Goal: Find specific page/section: Find specific page/section

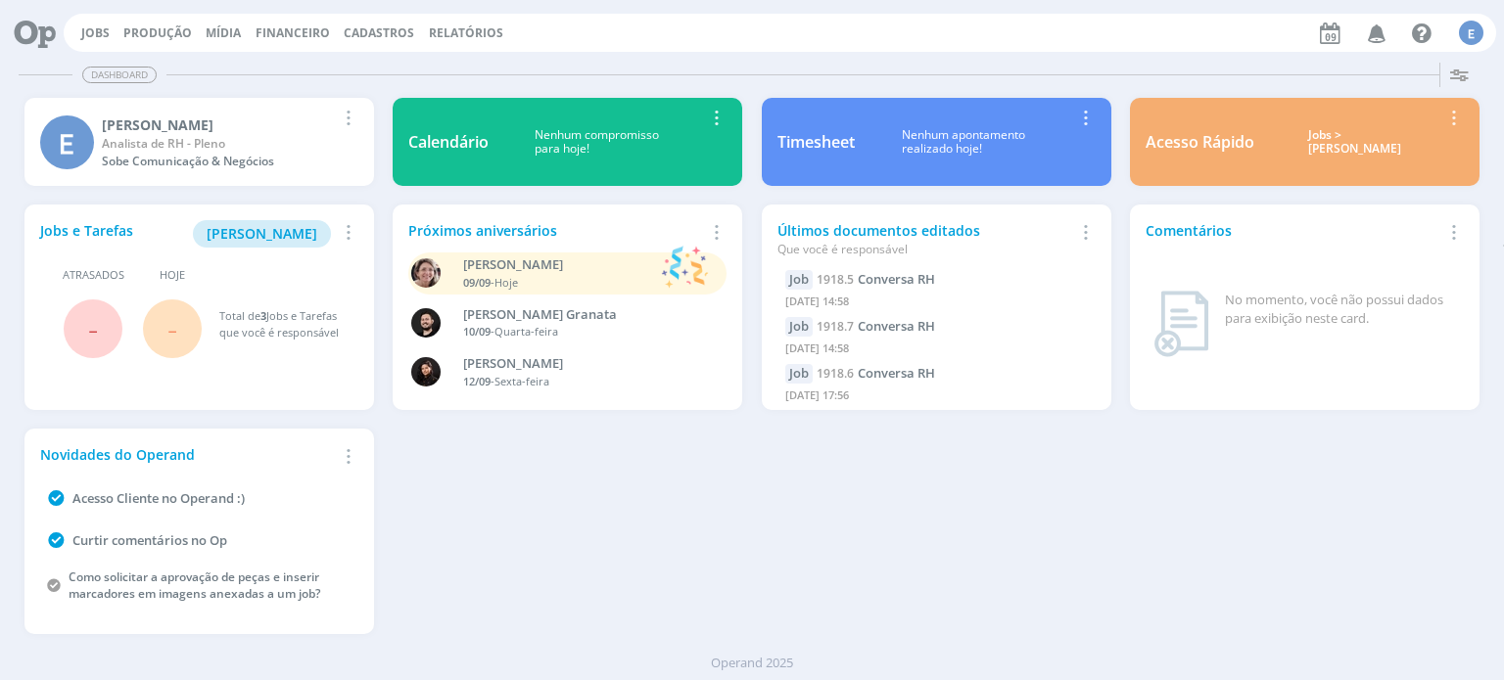
click at [359, 34] on span "Cadastros" at bounding box center [379, 32] width 70 height 17
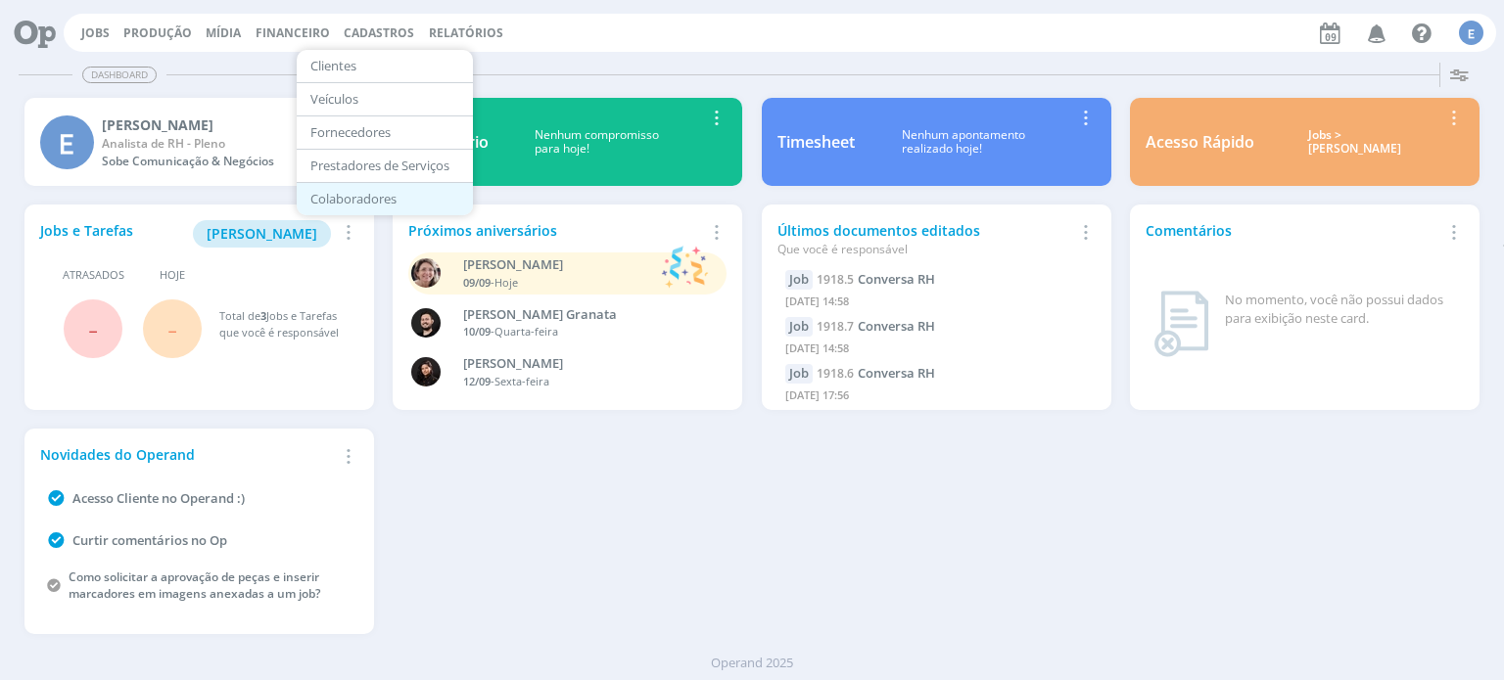
click at [380, 192] on link "Colaboradores" at bounding box center [384, 199] width 164 height 30
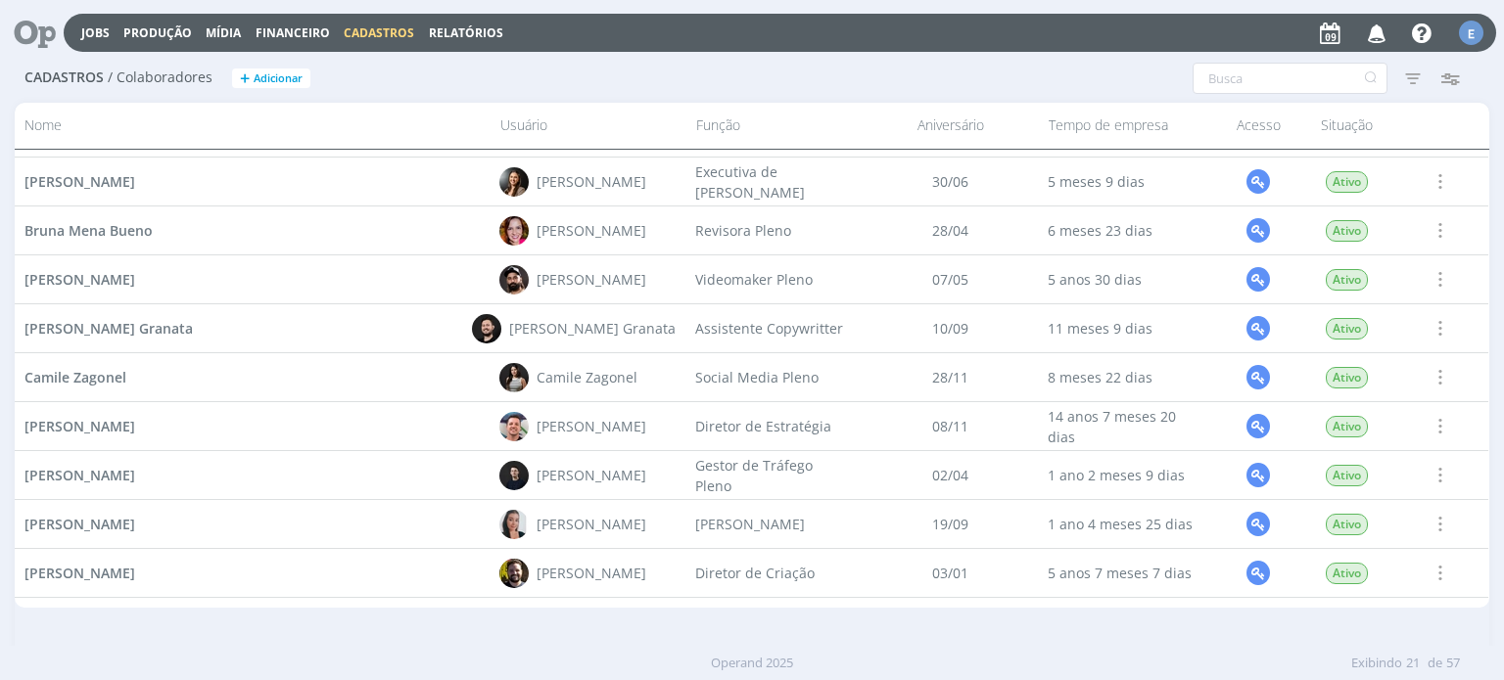
scroll to position [294, 0]
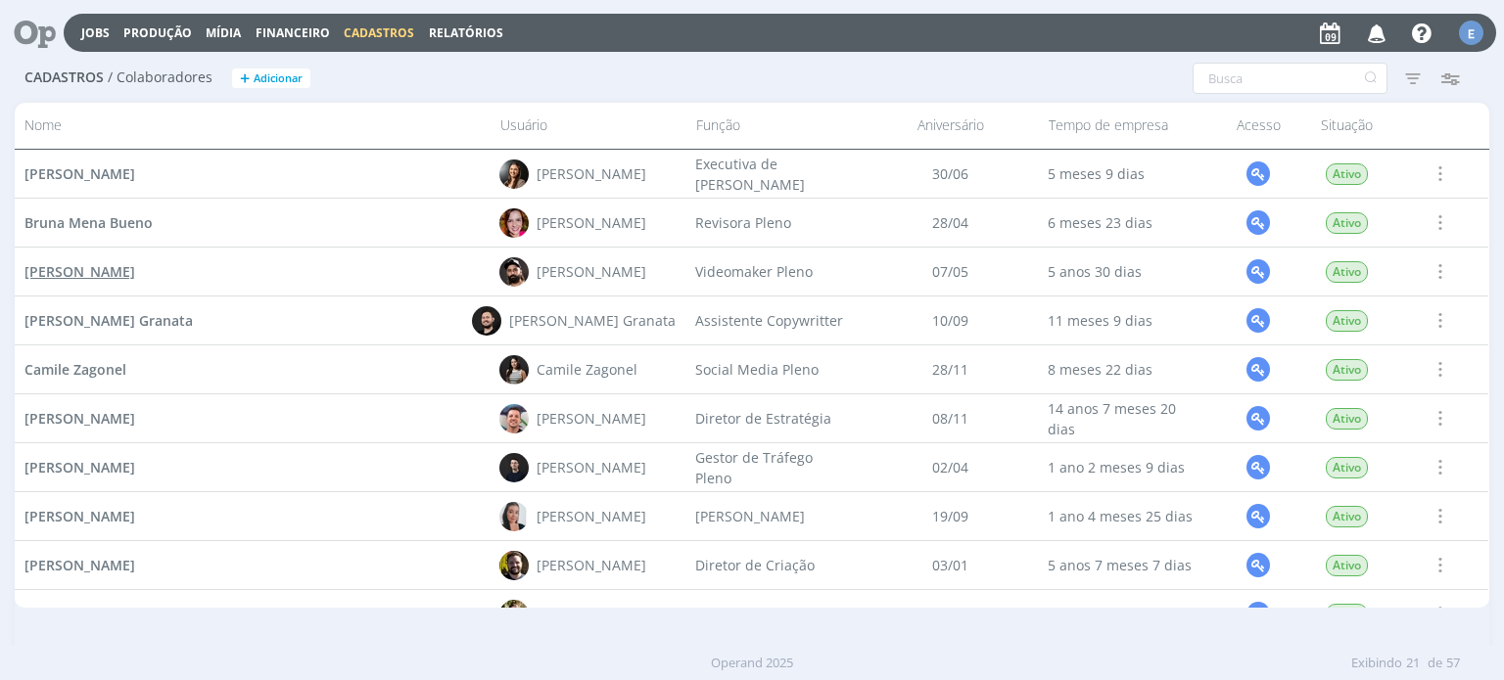
click at [110, 269] on span "Bruno Cabral Gassen" at bounding box center [79, 271] width 111 height 19
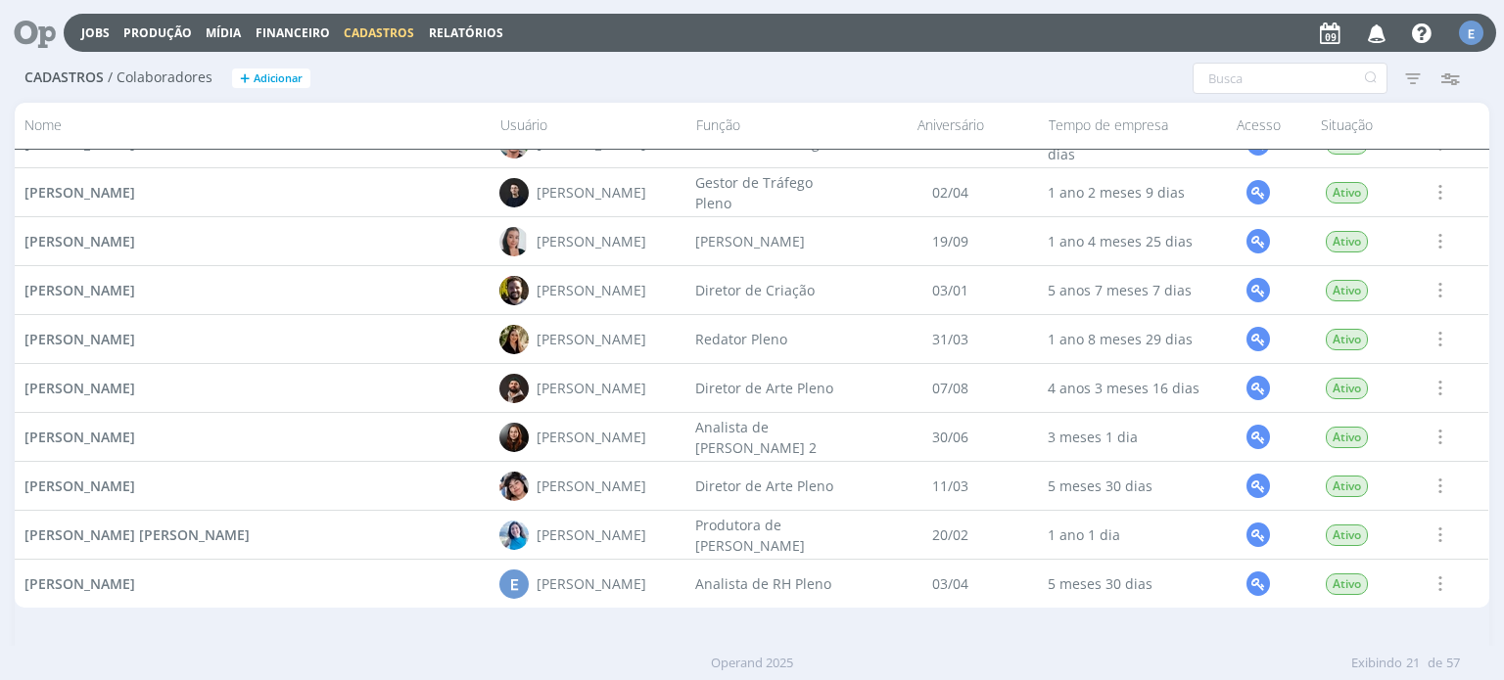
scroll to position [657, 0]
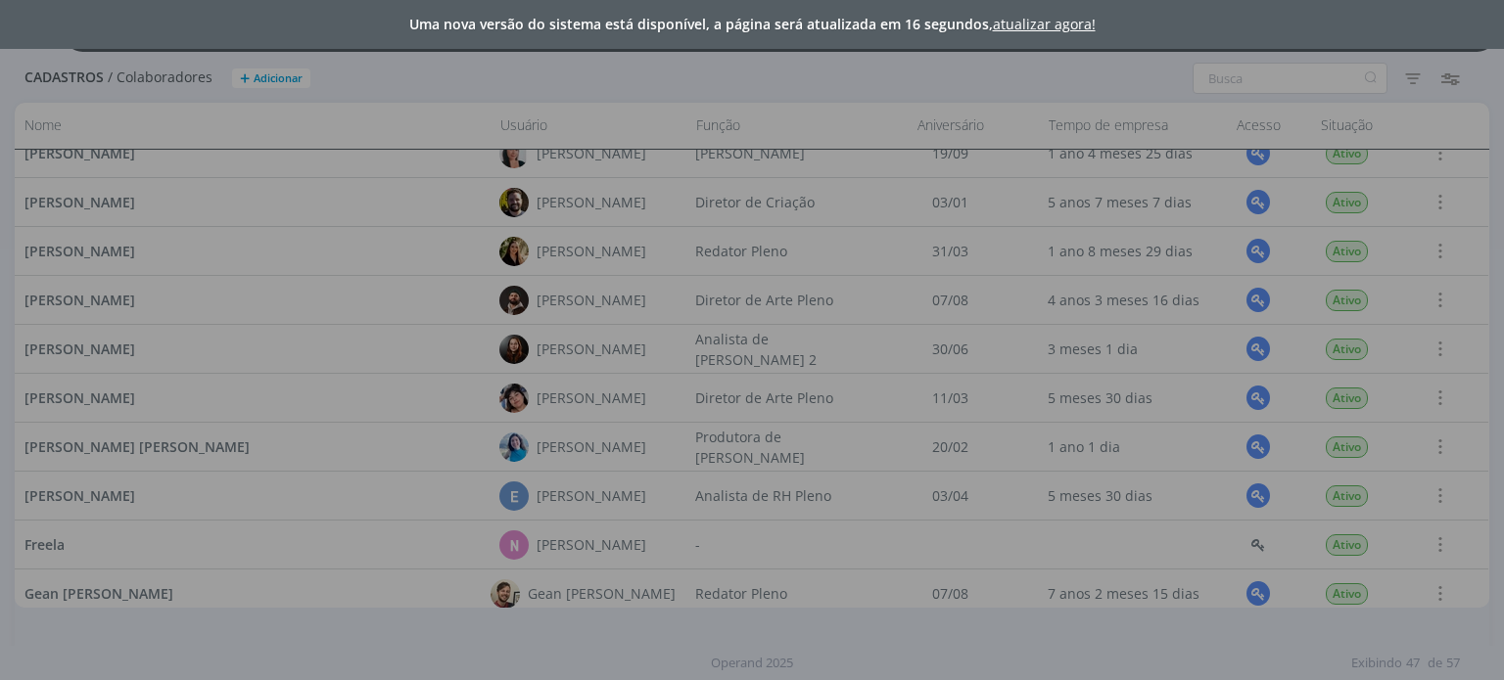
click at [1049, 26] on link "atualizar agora!" at bounding box center [1044, 24] width 103 height 19
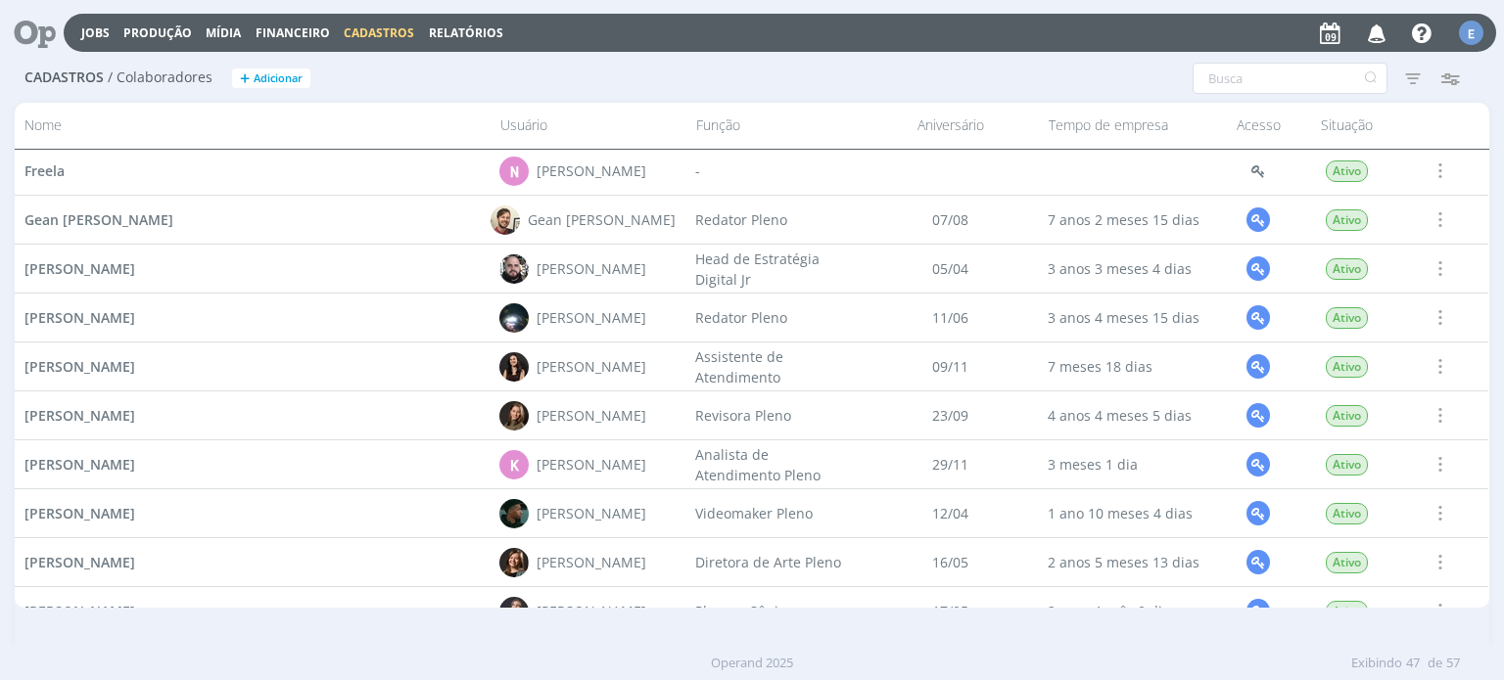
scroll to position [1048, 0]
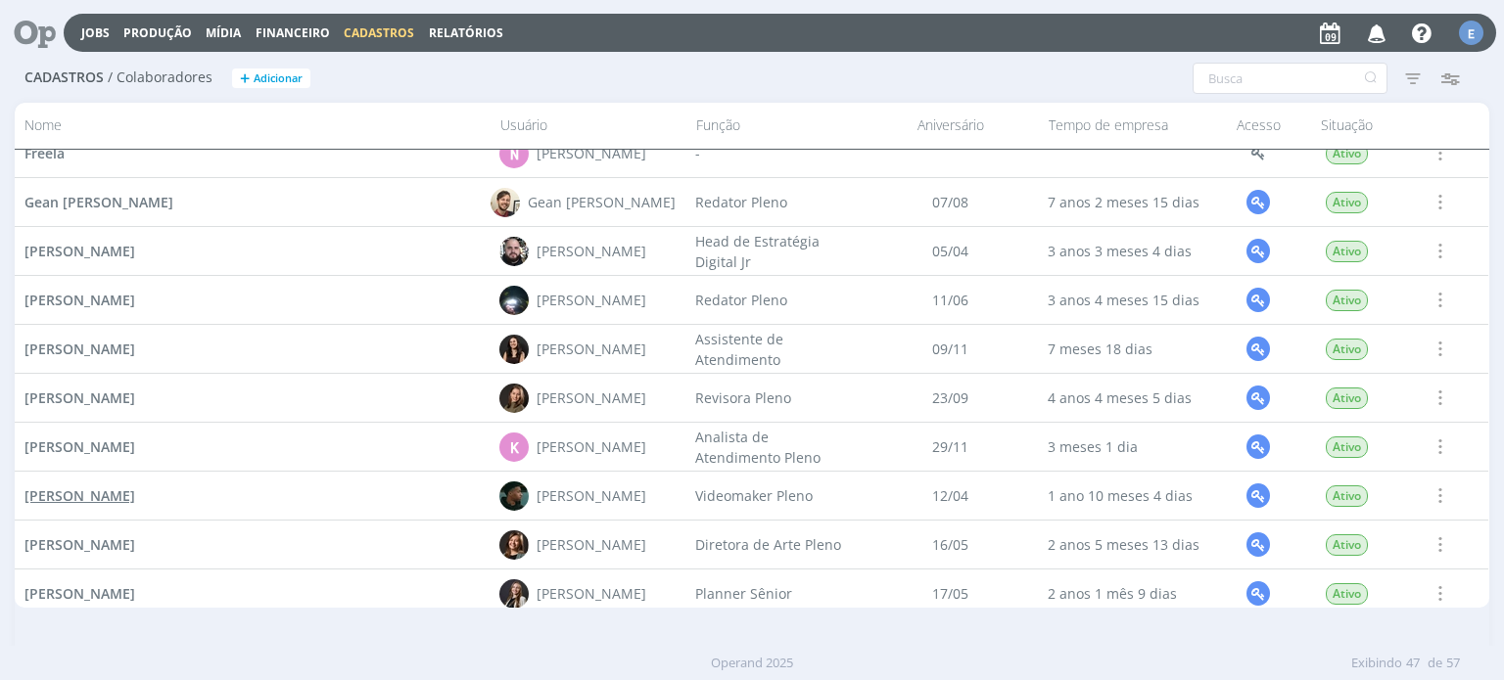
click at [135, 492] on span "Kauan Ramos Franco" at bounding box center [79, 496] width 111 height 19
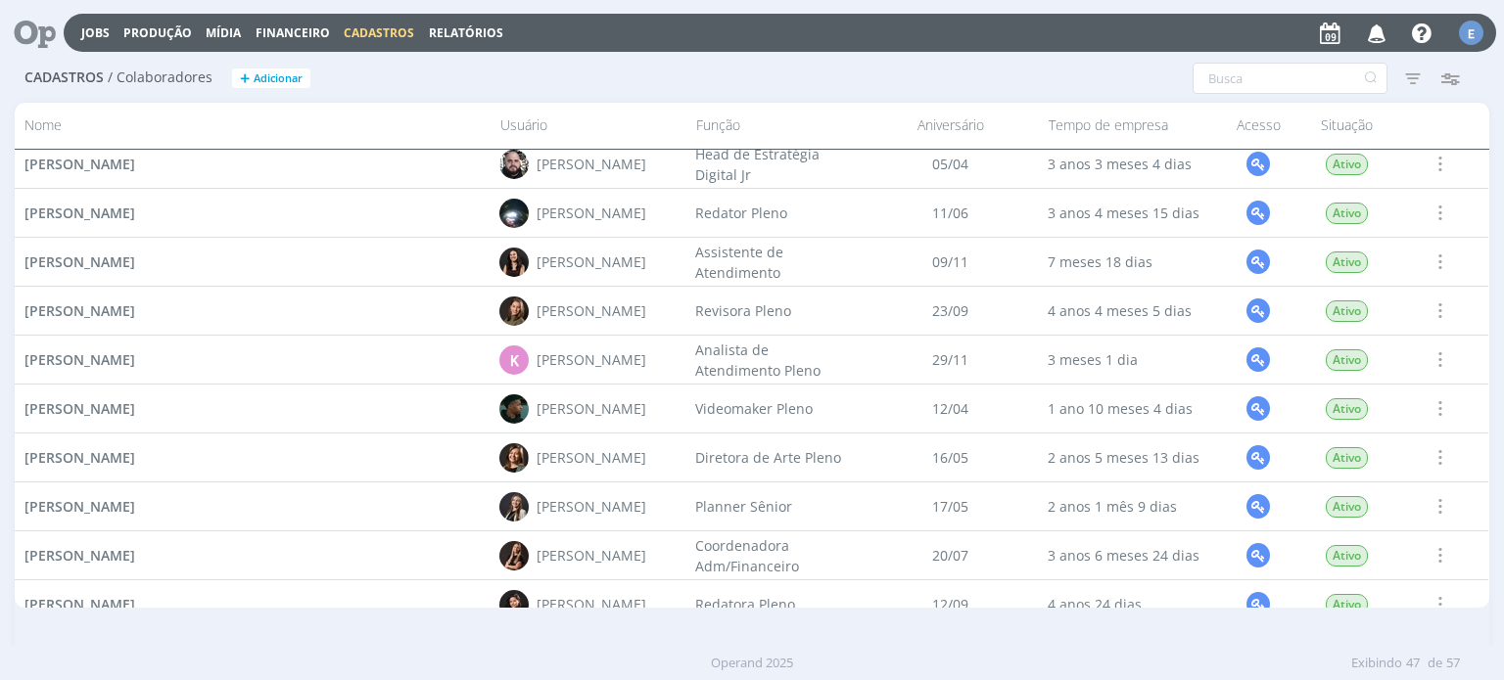
scroll to position [1146, 0]
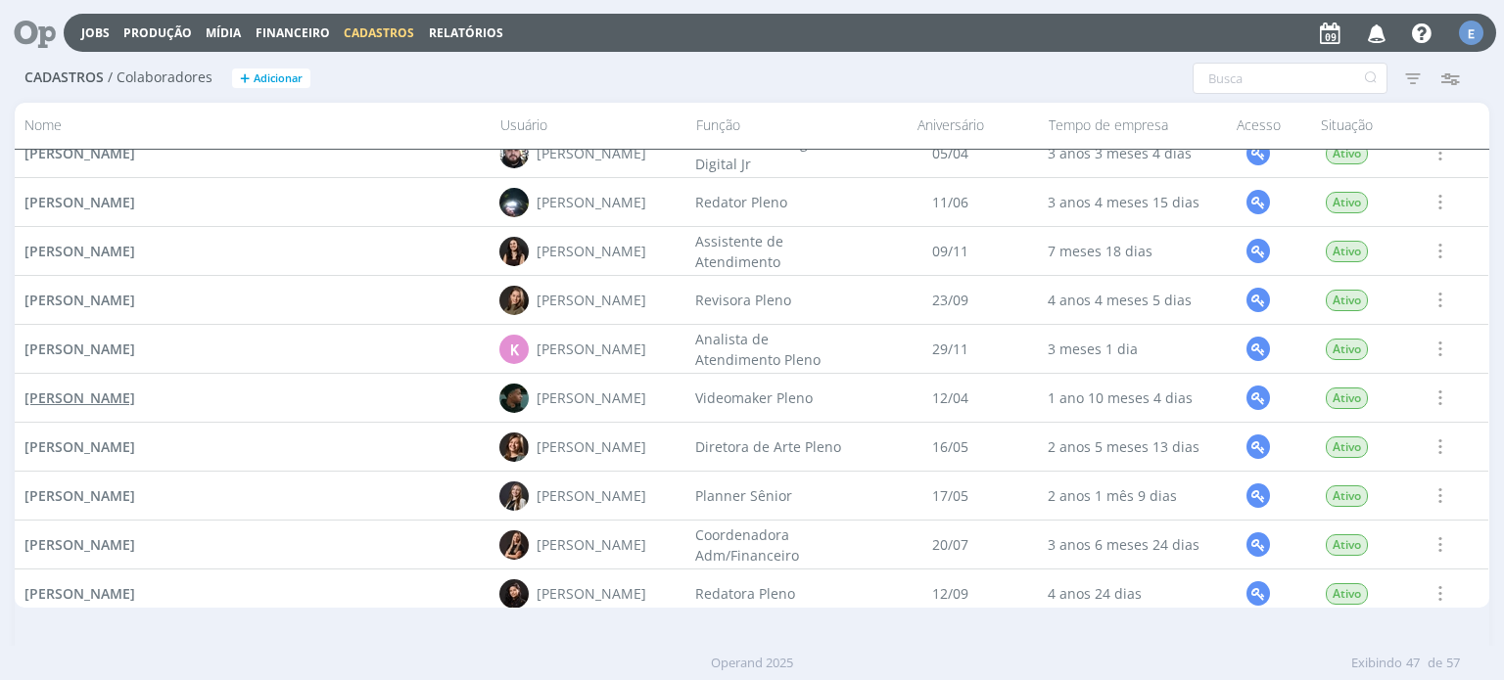
click at [135, 401] on span "[PERSON_NAME]" at bounding box center [79, 398] width 111 height 19
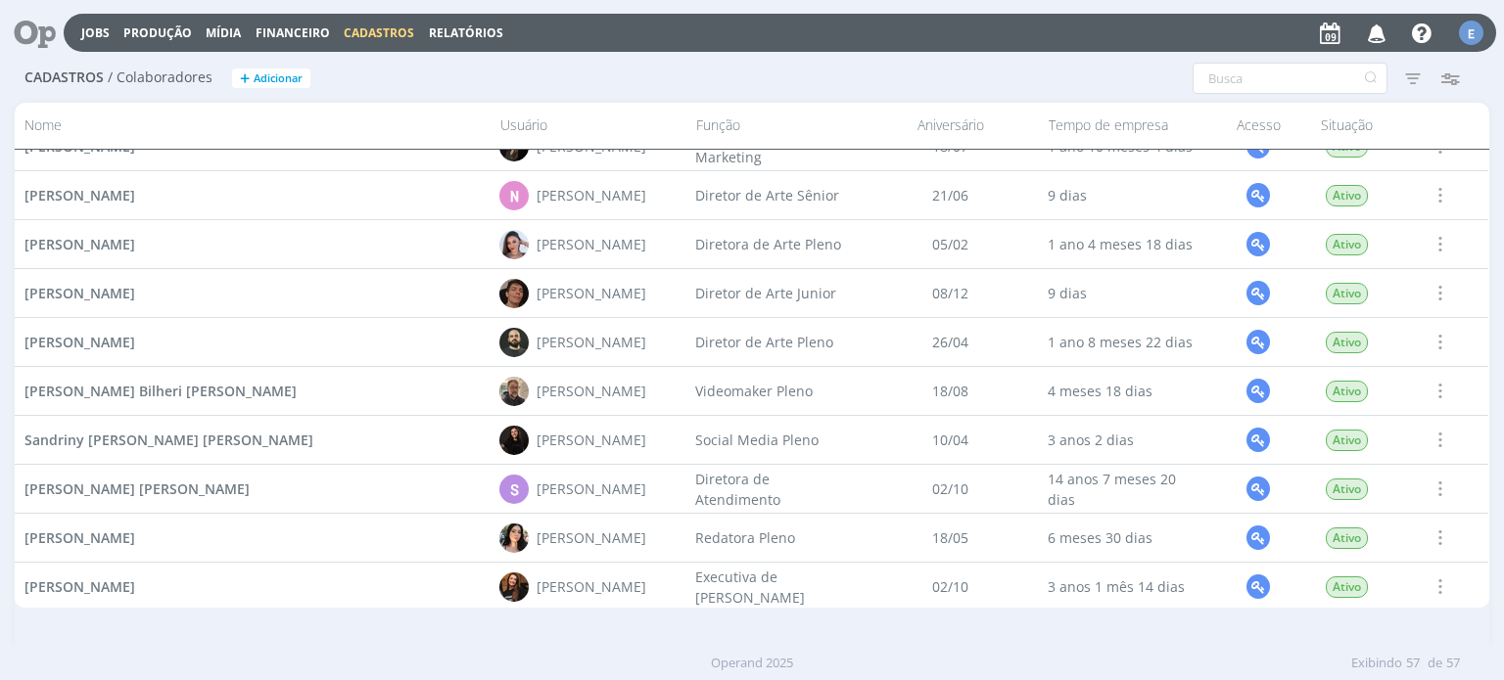
scroll to position [2381, 0]
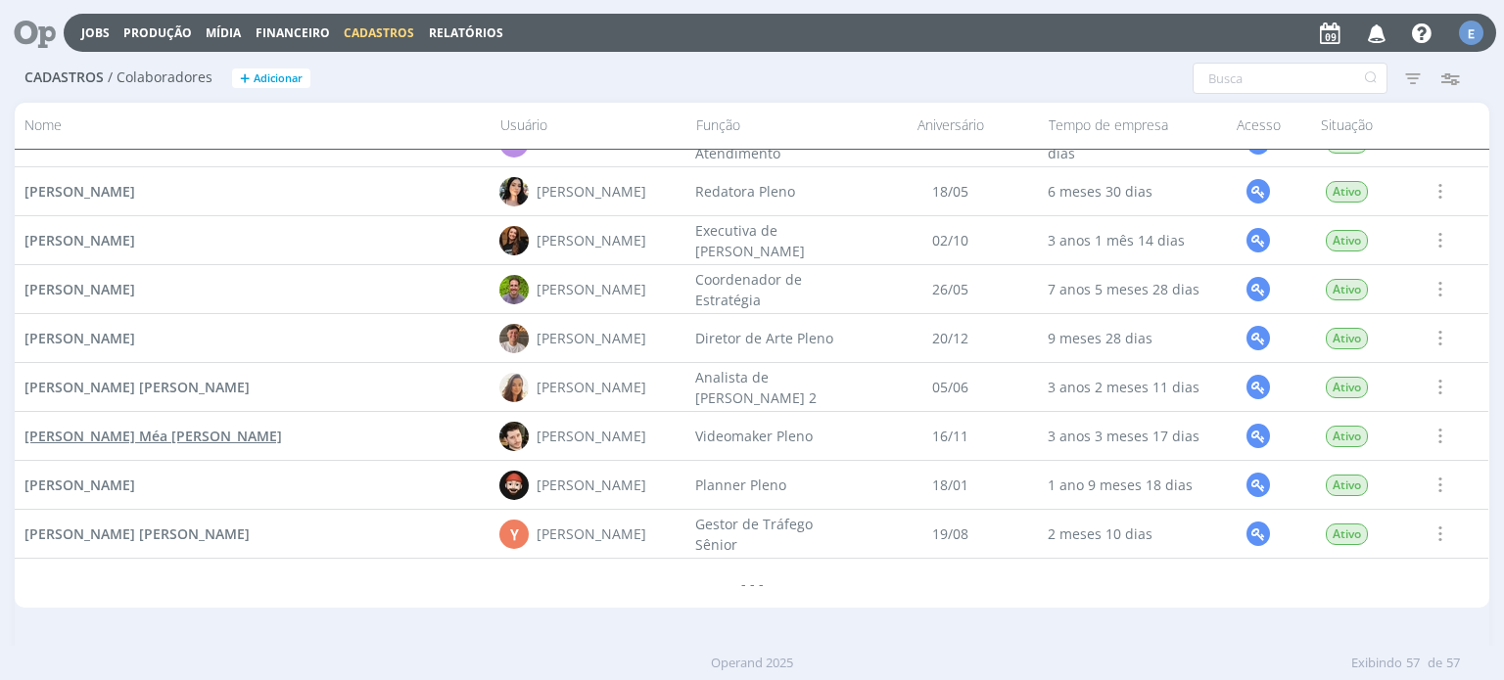
click at [124, 438] on span "[PERSON_NAME] Méa [PERSON_NAME]" at bounding box center [152, 436] width 257 height 19
